Goal: Navigation & Orientation: Find specific page/section

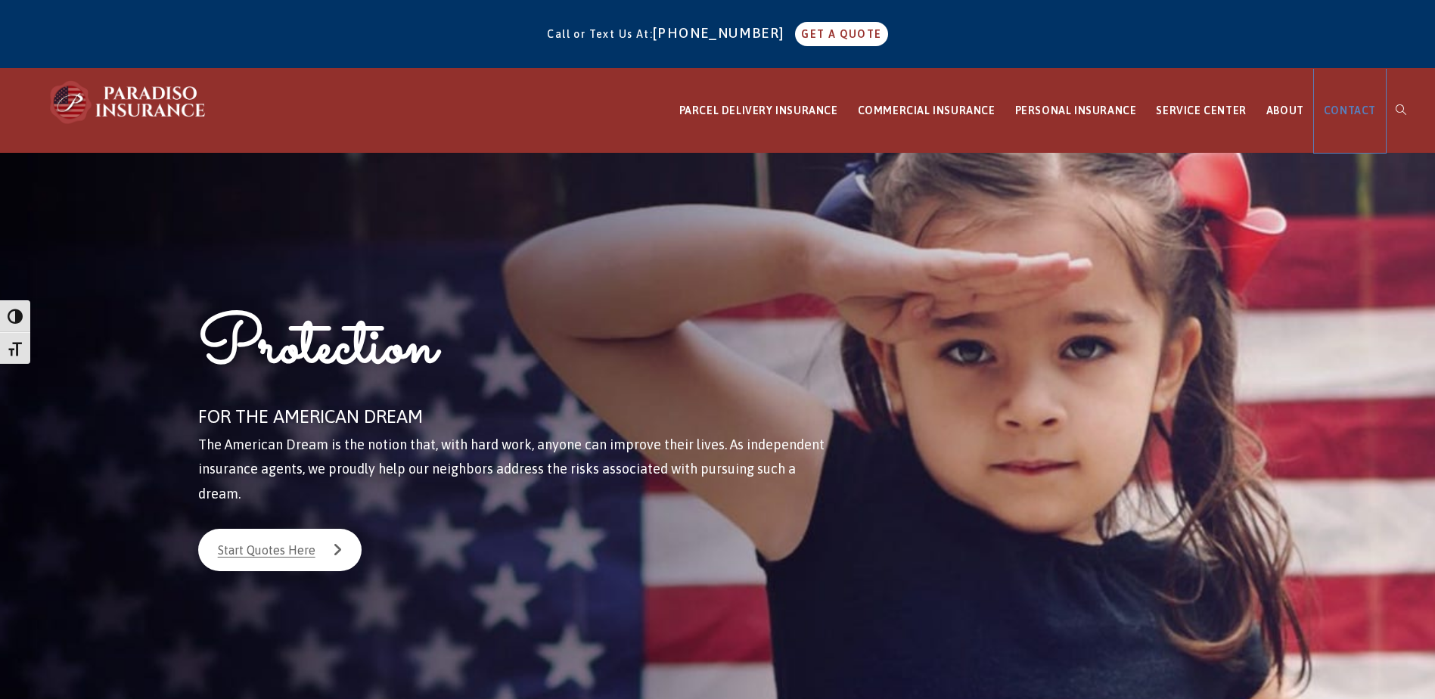
drag, startPoint x: 0, startPoint y: 0, endPoint x: 1339, endPoint y: 112, distance: 1343.8
click at [1339, 112] on span "CONTACT" at bounding box center [1350, 110] width 52 height 12
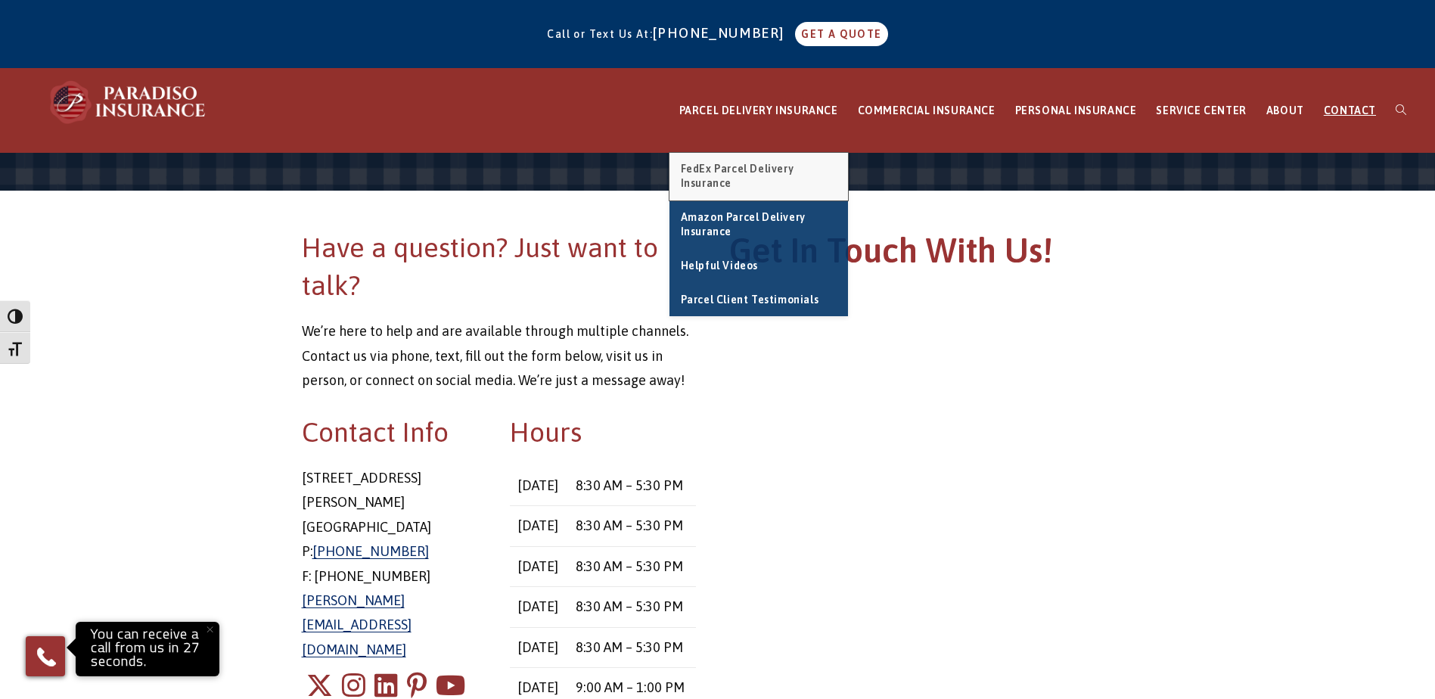
click at [769, 171] on span "FedEx Parcel Delivery Insurance" at bounding box center [737, 176] width 113 height 27
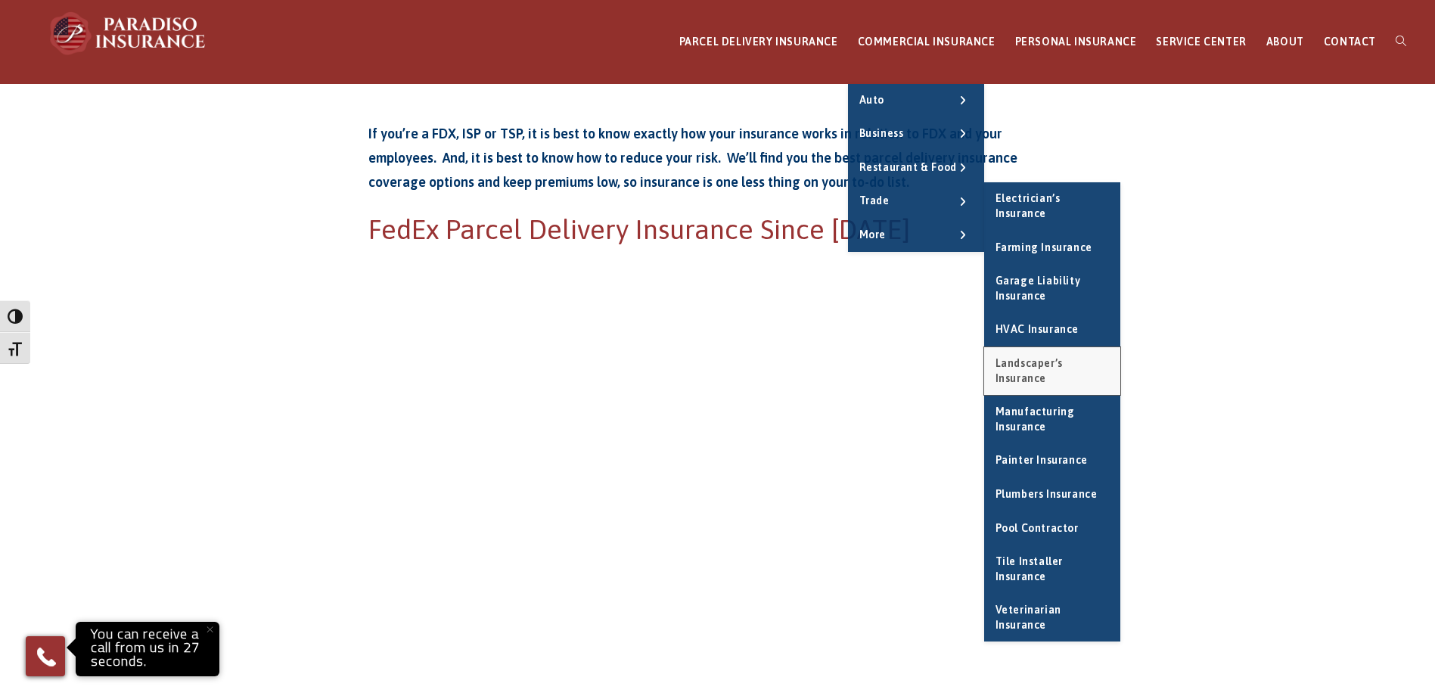
click at [1050, 362] on span "Landscaper’s Insurance" at bounding box center [1029, 370] width 67 height 27
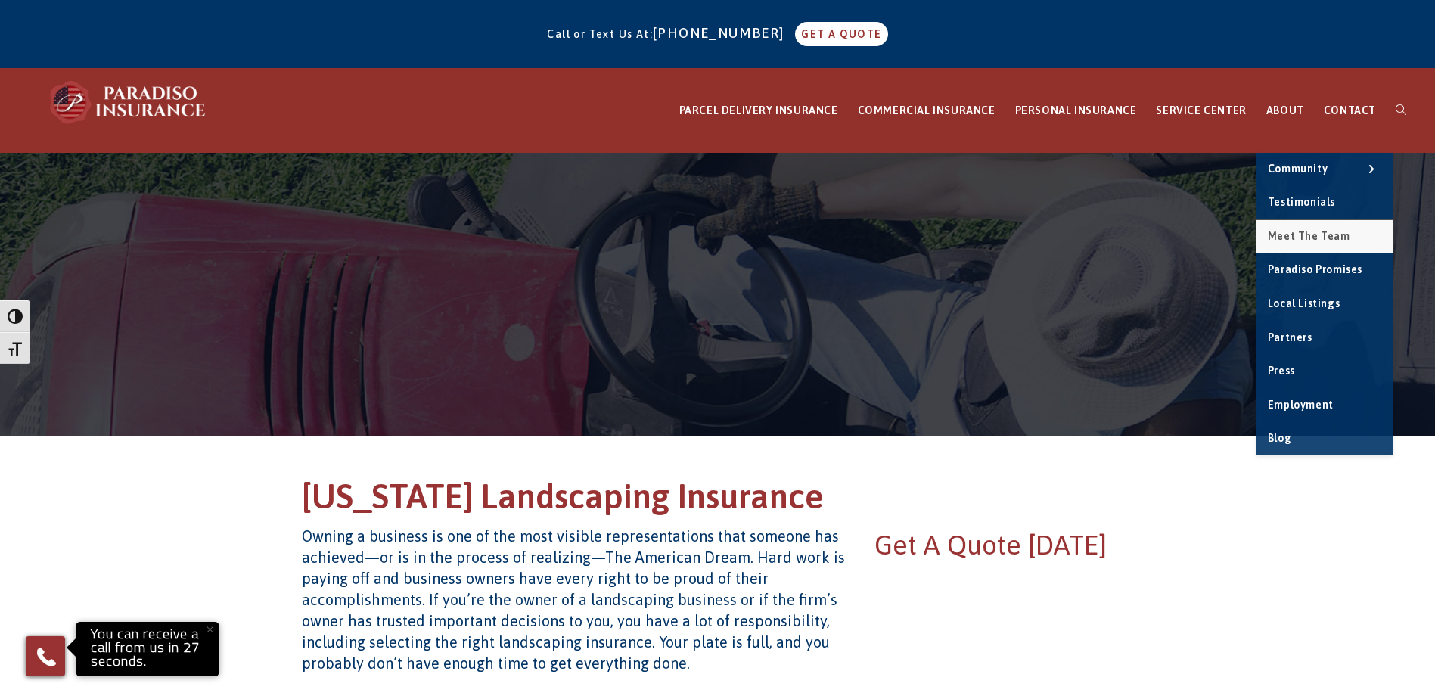
click at [1294, 233] on span "Meet the Team" at bounding box center [1309, 236] width 82 height 12
